Goal: Find specific page/section: Find specific page/section

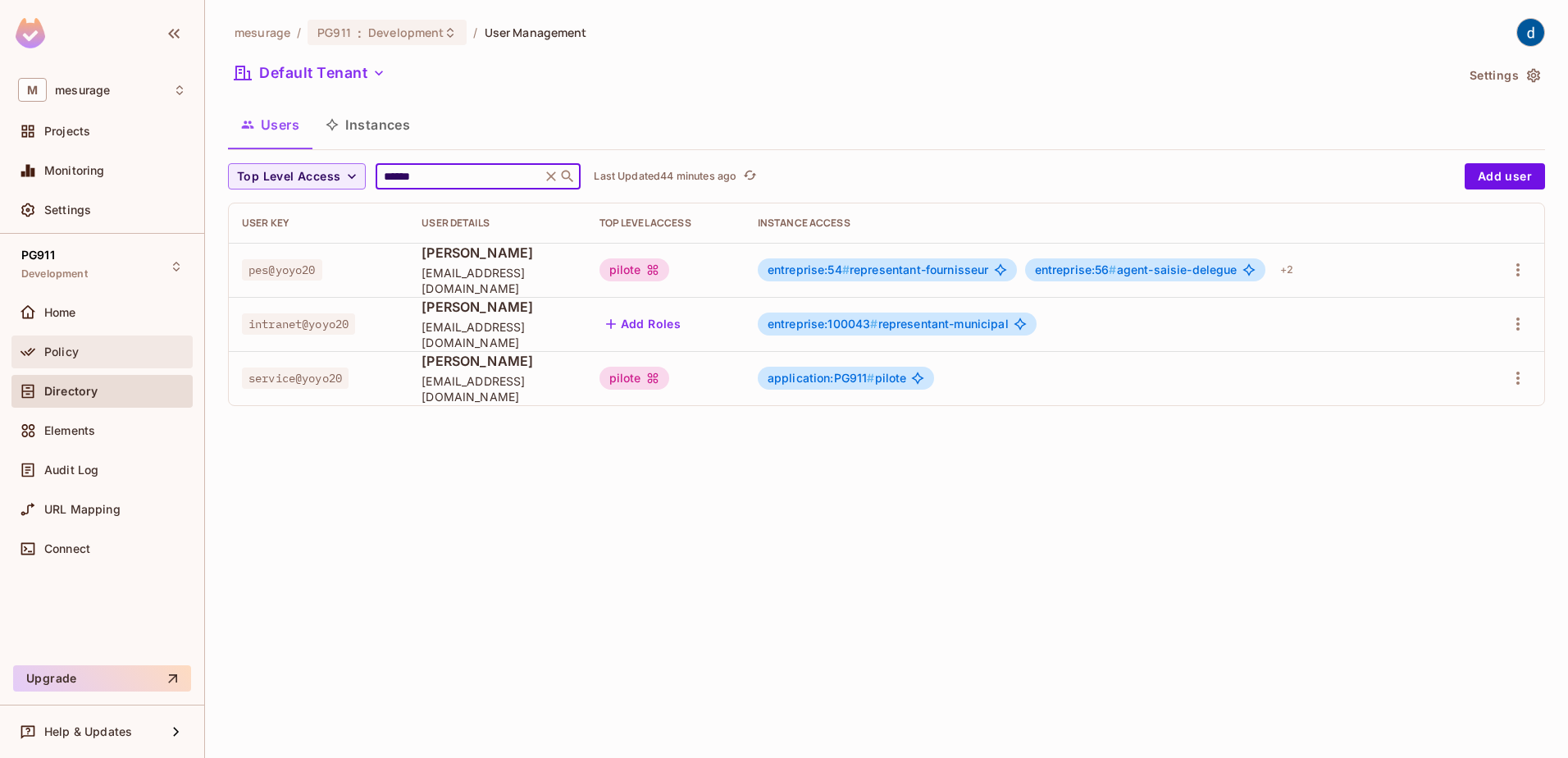
click at [67, 358] on div "Policy" at bounding box center [101, 352] width 168 height 20
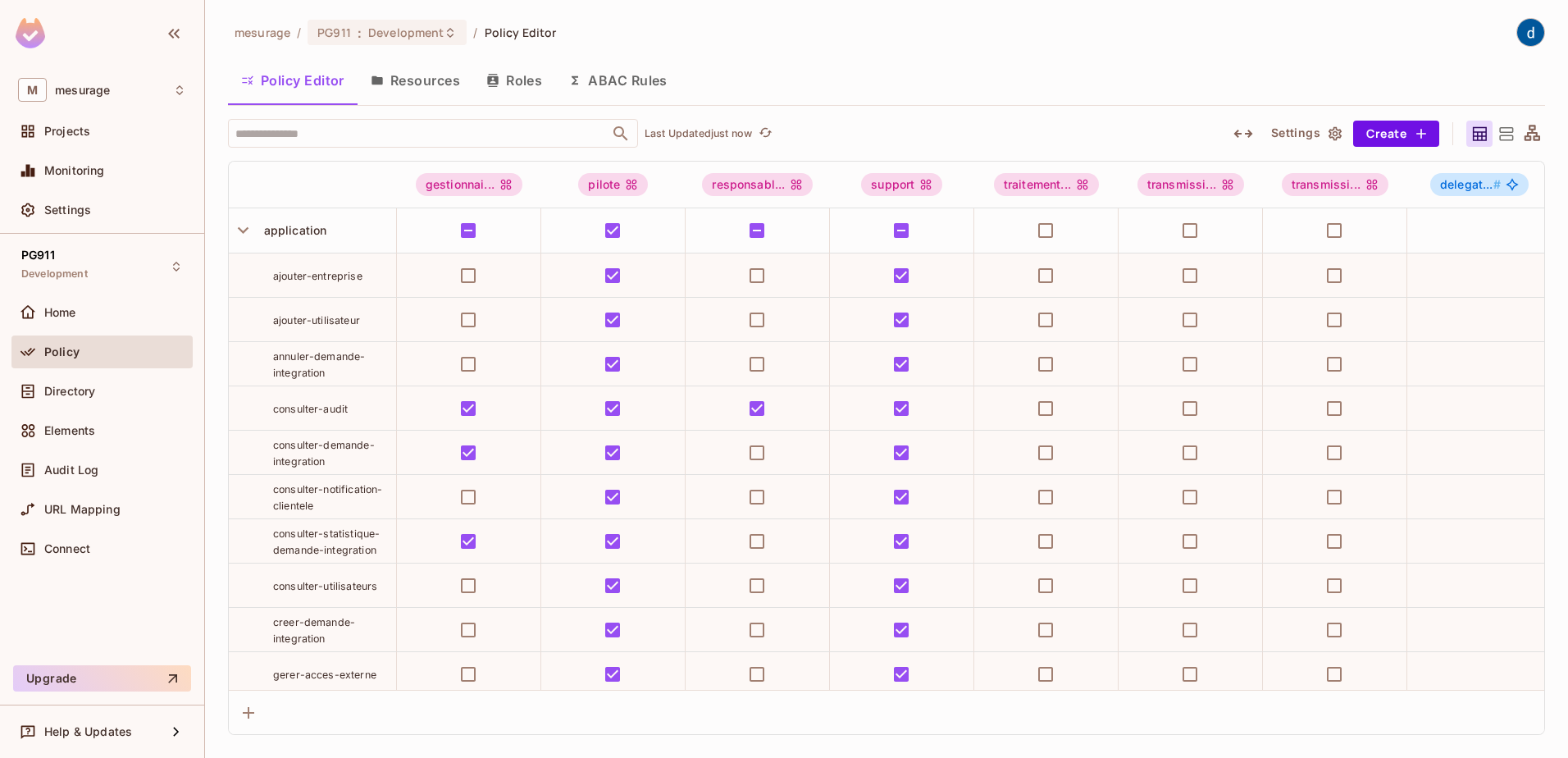
click at [513, 90] on button "Roles" at bounding box center [514, 81] width 82 height 41
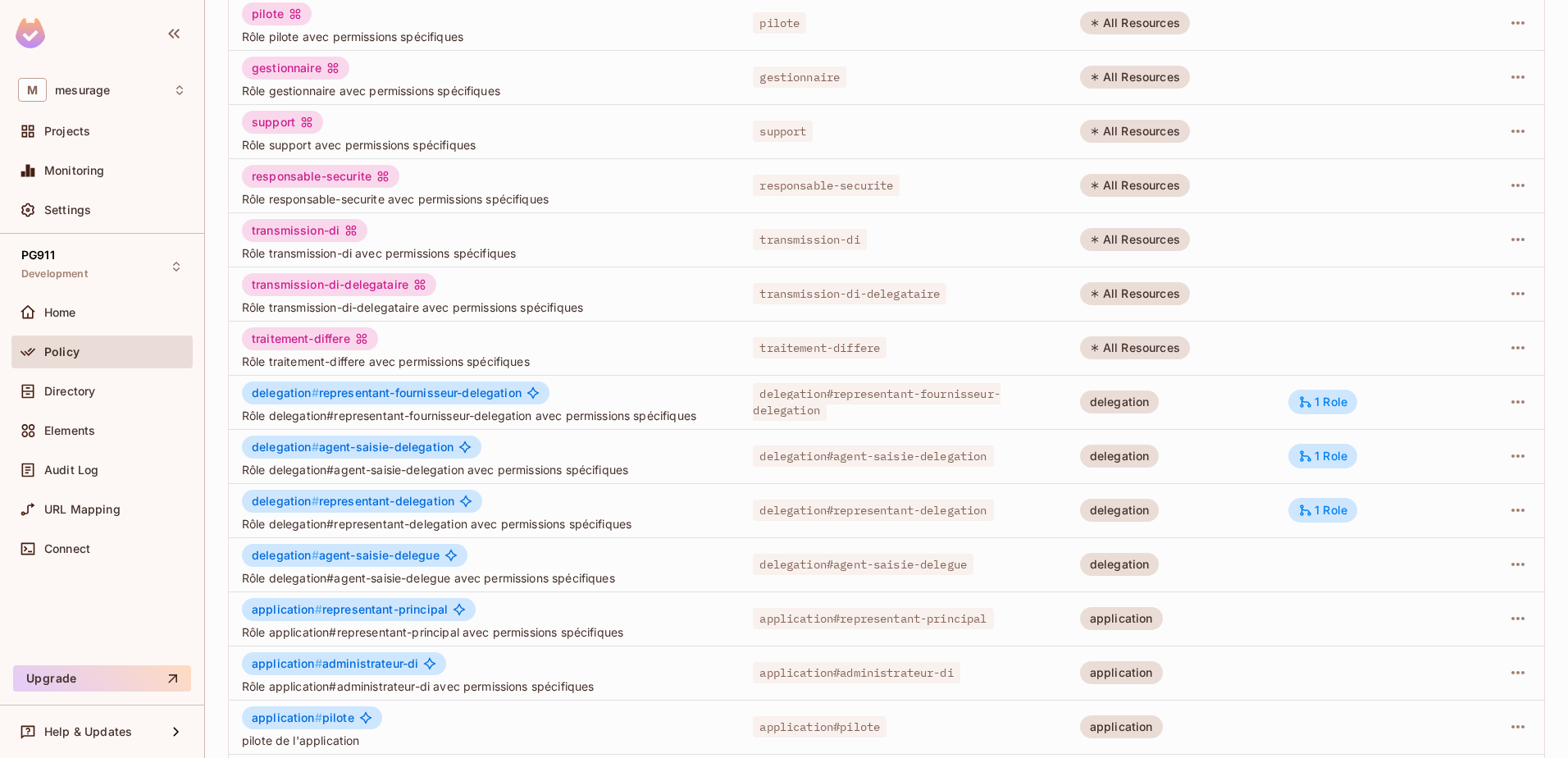
scroll to position [321, 0]
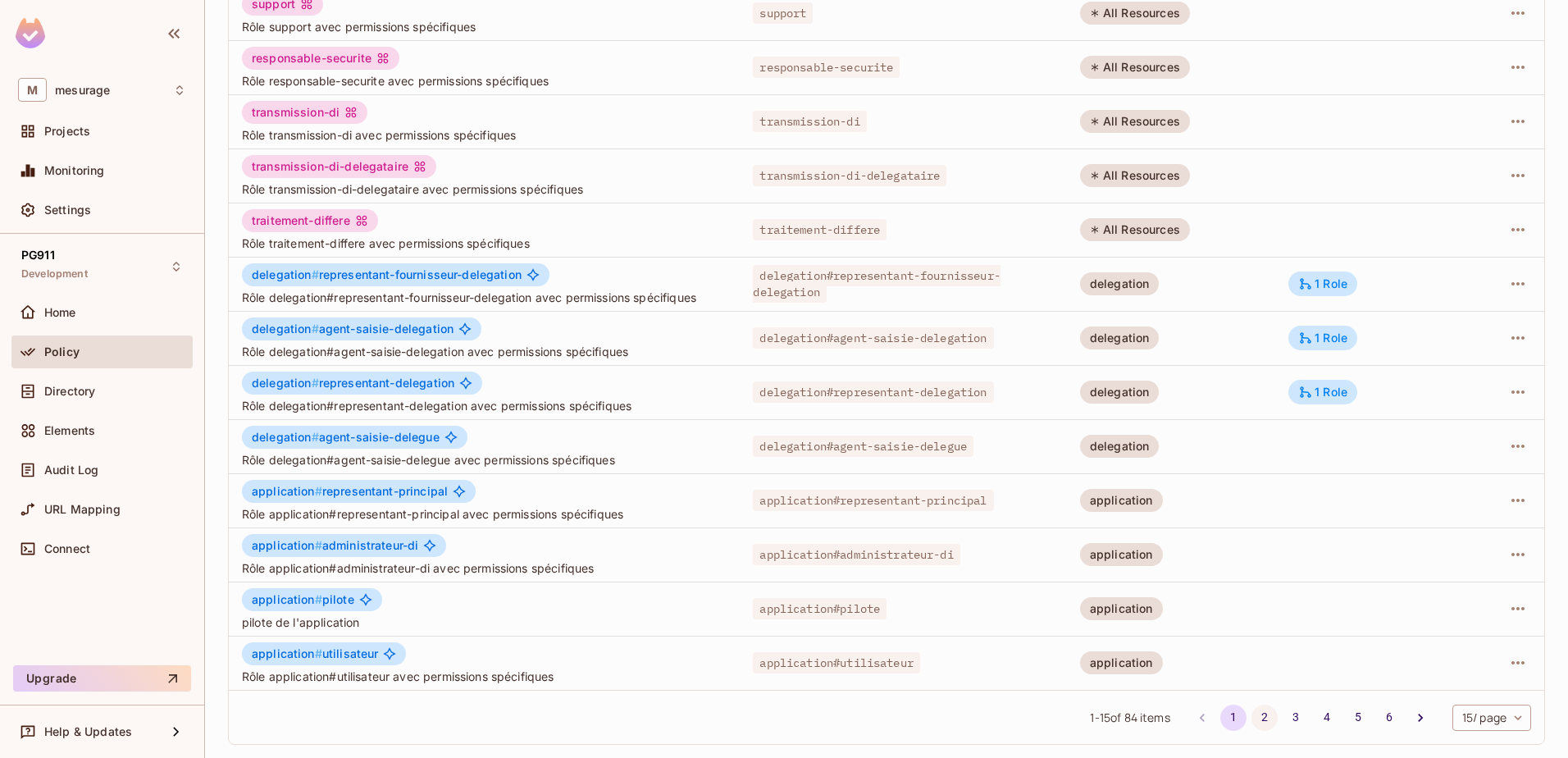
click at [1252, 710] on button "2" at bounding box center [1264, 717] width 27 height 27
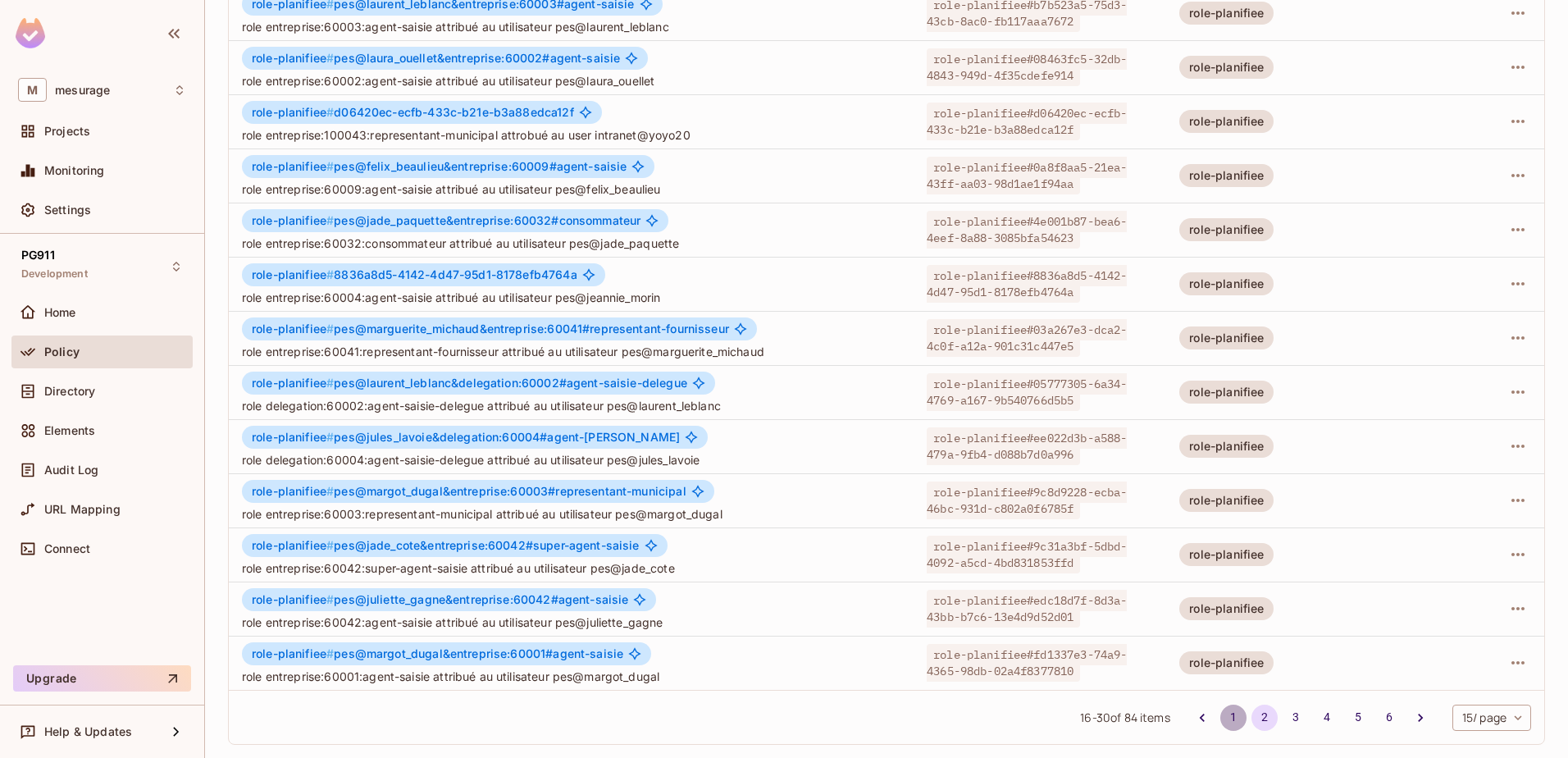
click at [1220, 715] on button "1" at bounding box center [1233, 717] width 27 height 27
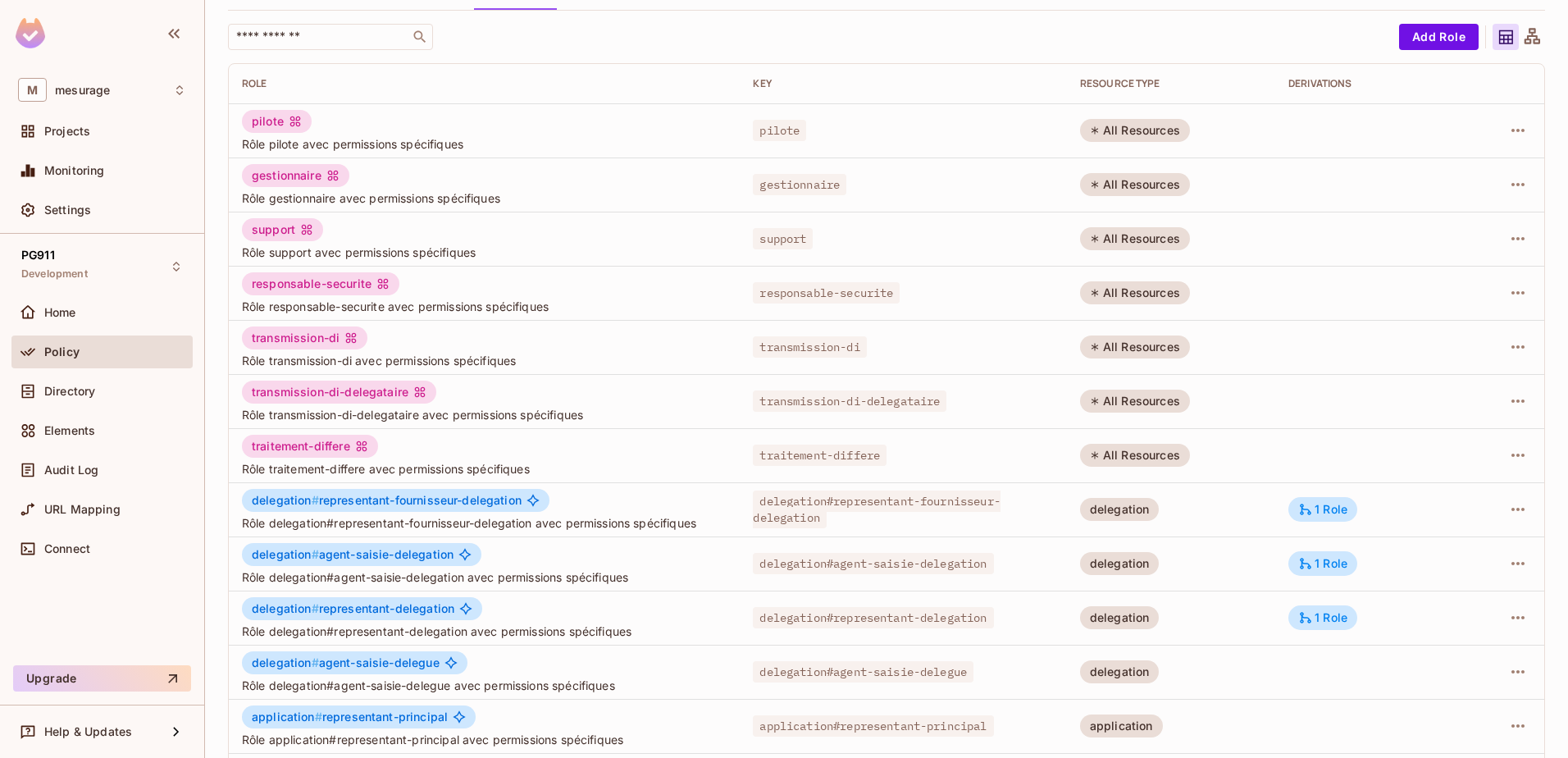
scroll to position [0, 0]
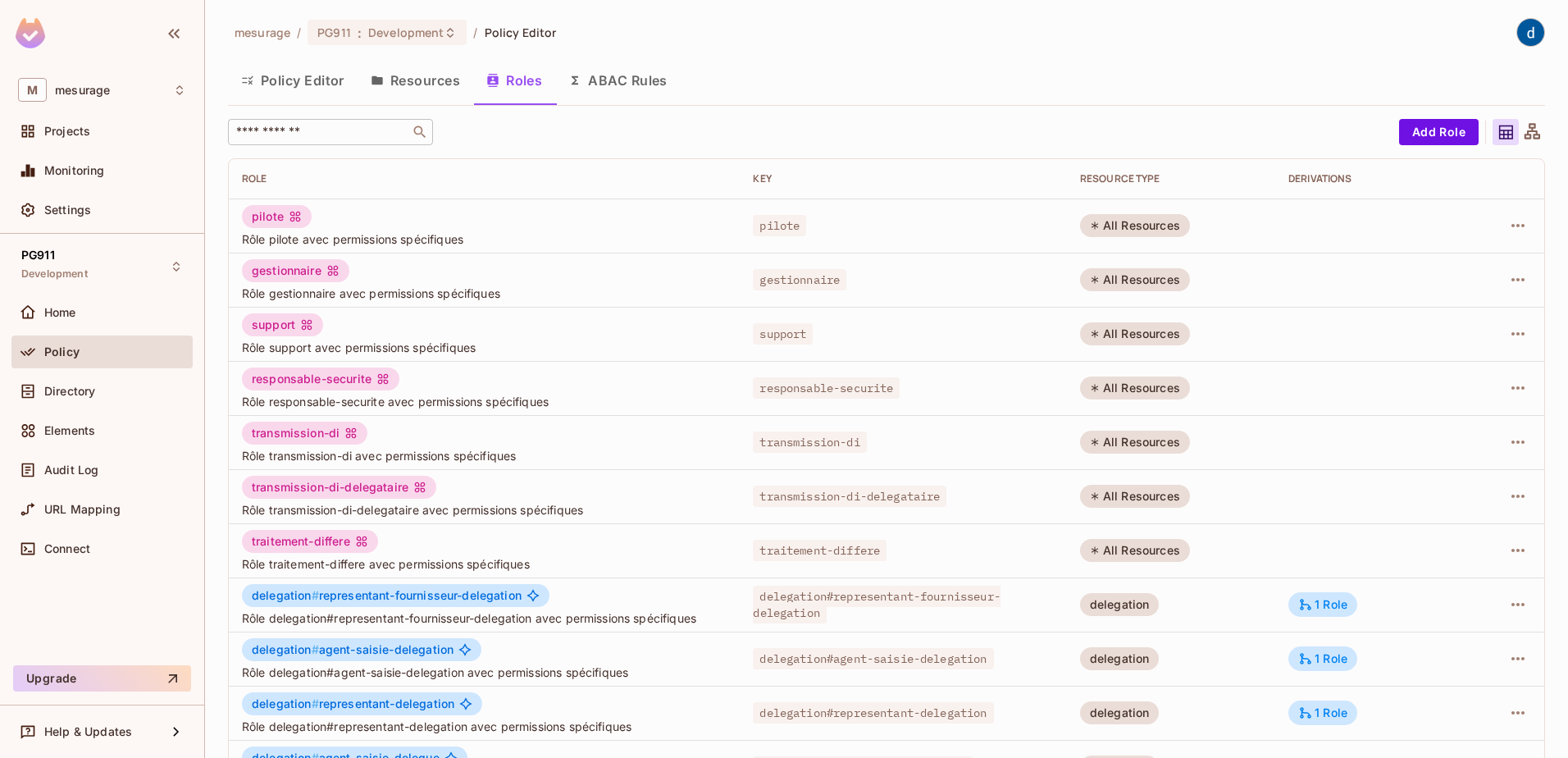
click at [287, 132] on input "text" at bounding box center [318, 132] width 172 height 17
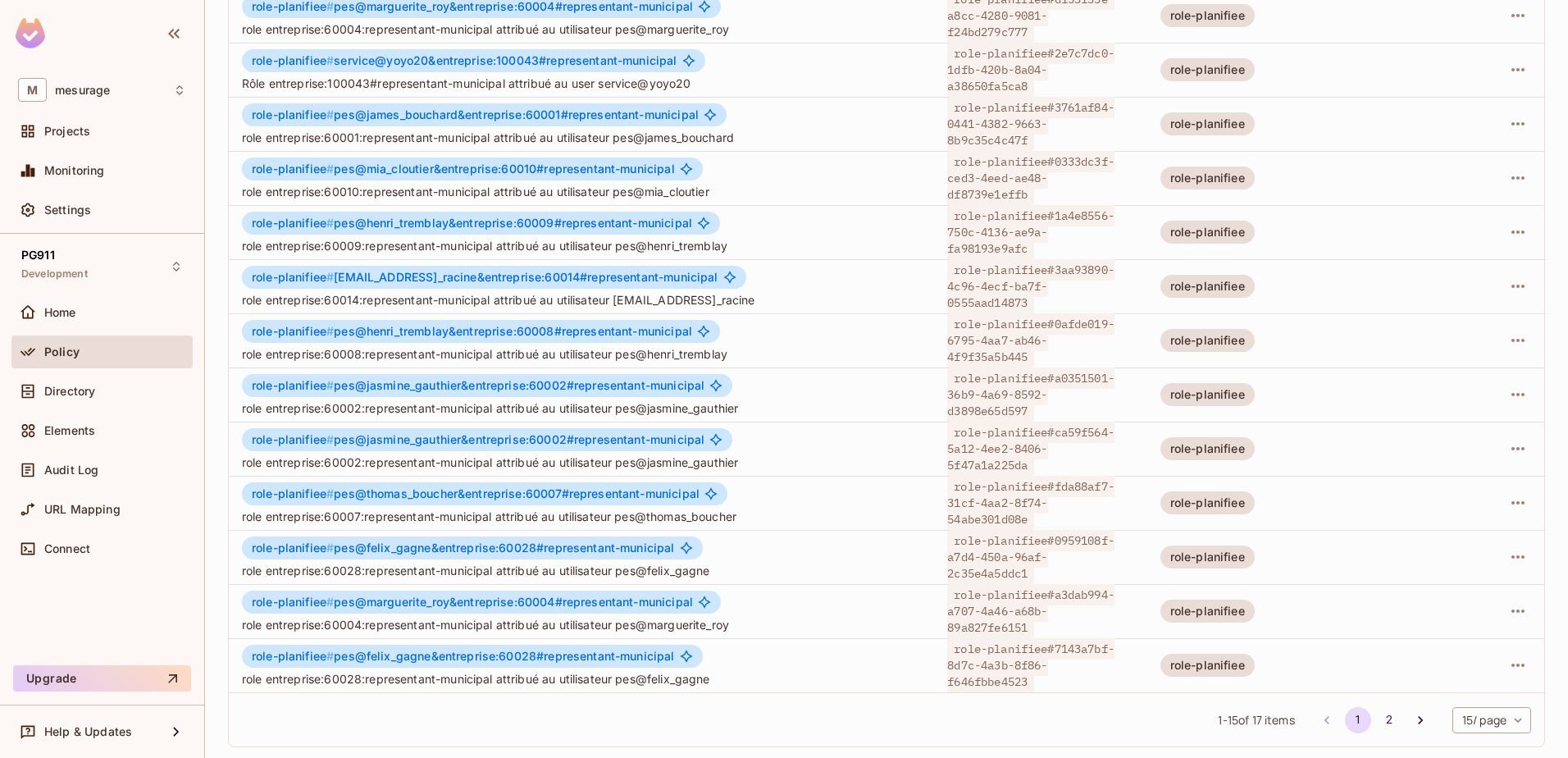
scroll to position [321, 0]
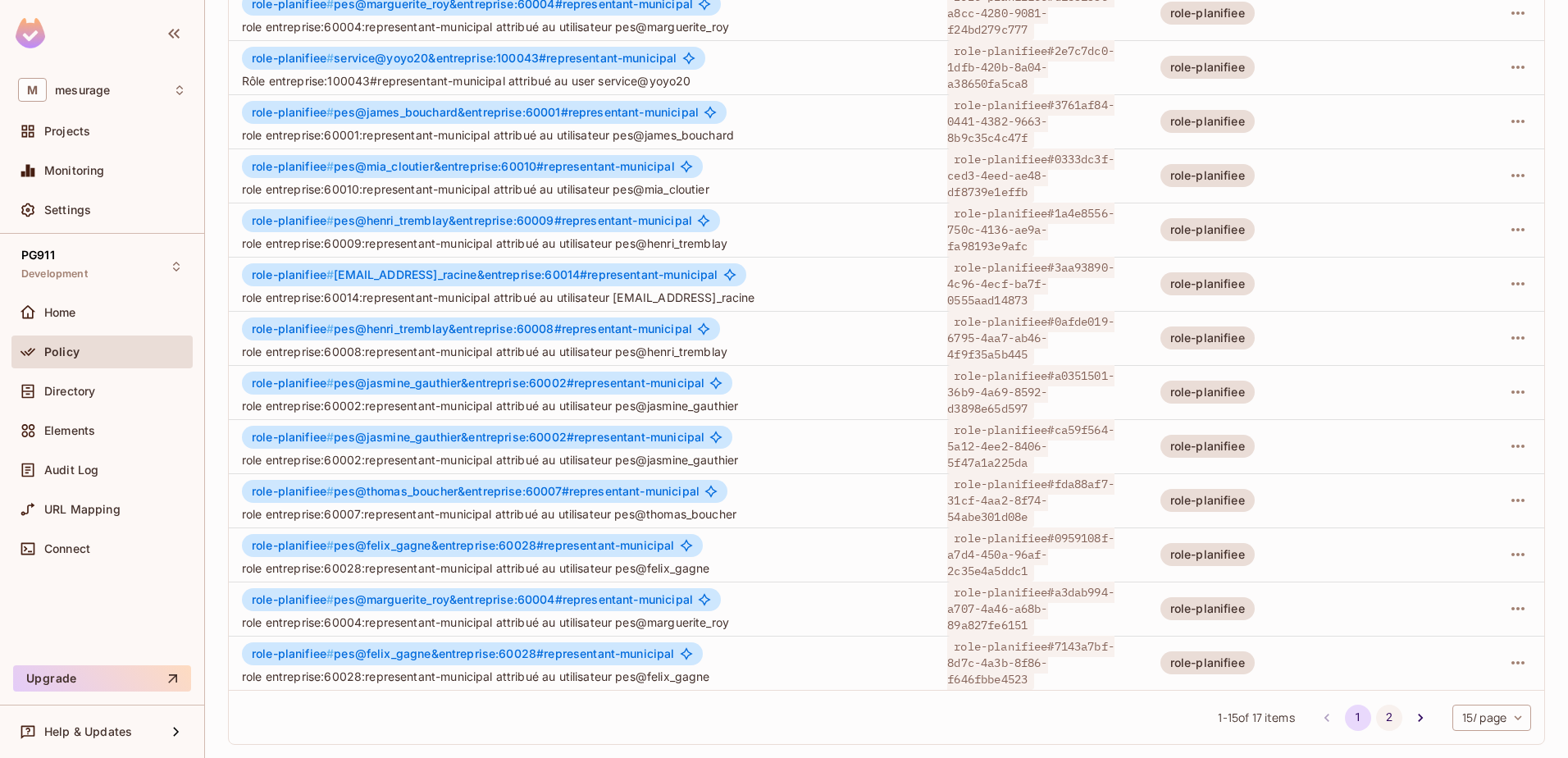
type input "**********"
click at [1376, 719] on button "2" at bounding box center [1388, 717] width 27 height 27
